Goal: Task Accomplishment & Management: Use online tool/utility

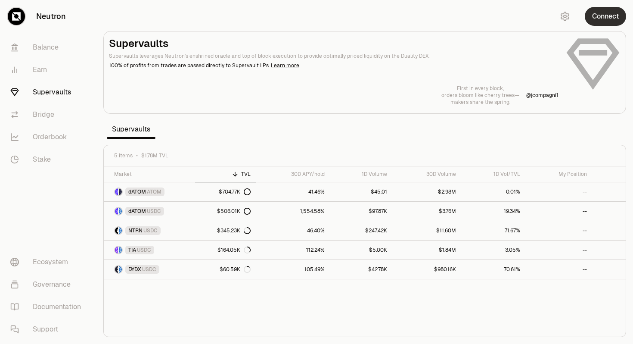
click at [602, 16] on button "Connect" at bounding box center [605, 16] width 41 height 19
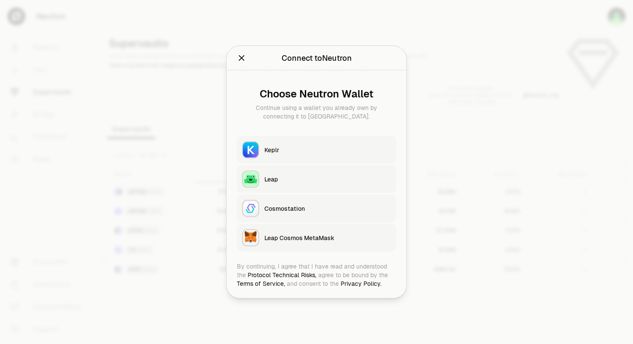
click at [337, 153] on div "Keplr" at bounding box center [328, 150] width 127 height 9
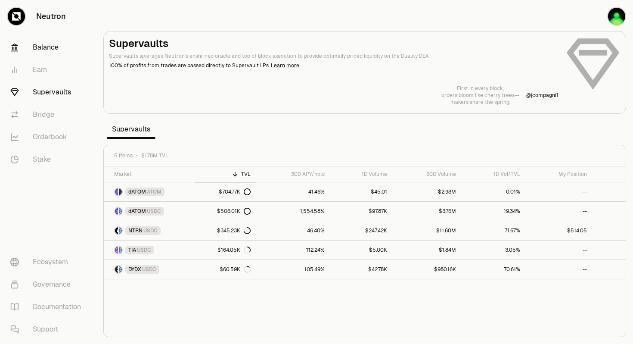
click at [50, 48] on link "Balance" at bounding box center [48, 47] width 90 height 22
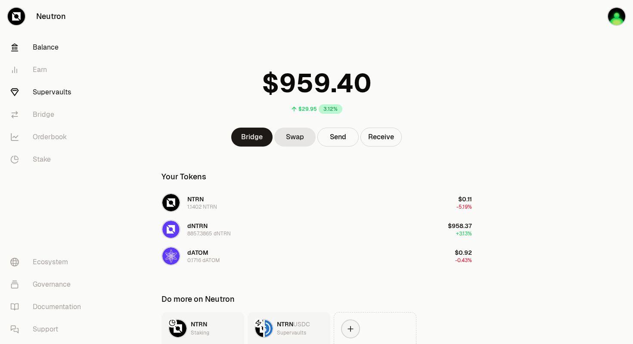
click at [42, 92] on link "Supervaults" at bounding box center [48, 92] width 90 height 22
